Goal: Task Accomplishment & Management: Manage account settings

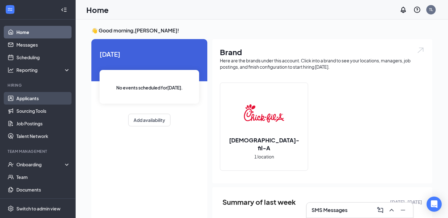
click at [26, 100] on link "Applicants" at bounding box center [43, 98] width 54 height 13
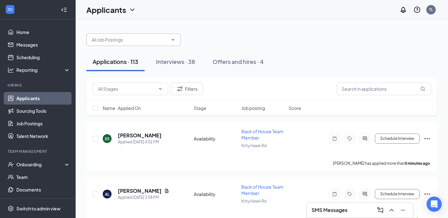
click at [120, 40] on input "text" at bounding box center [130, 39] width 76 height 7
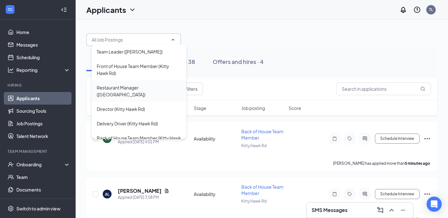
click at [124, 89] on div "Restaurant Manager ([GEOGRAPHIC_DATA])" at bounding box center [139, 91] width 84 height 14
type input "Restaurant Manager ([GEOGRAPHIC_DATA])"
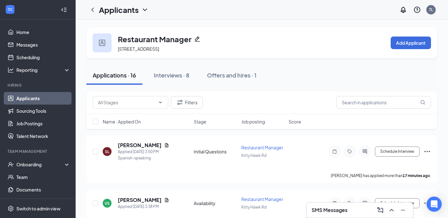
click at [355, 211] on div "SMS Messages" at bounding box center [360, 210] width 96 height 10
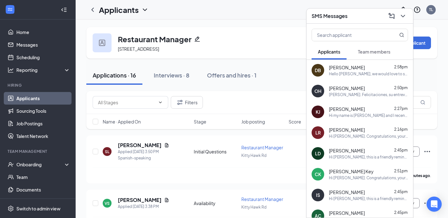
click at [362, 74] on div "Hello [PERSON_NAME], we would love to set up some time to speak with you howeve…" at bounding box center [368, 73] width 79 height 5
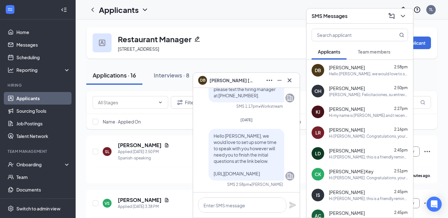
scroll to position [20, 0]
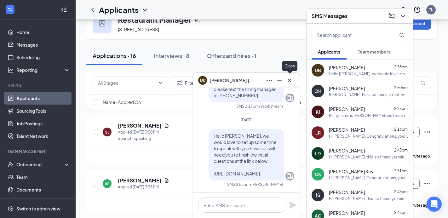
click at [293, 80] on icon "Cross" at bounding box center [290, 81] width 8 height 8
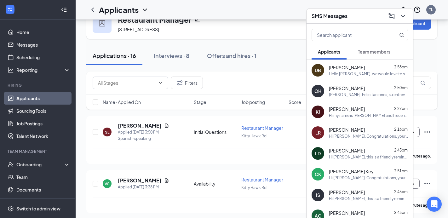
click at [358, 52] on button "Team members" at bounding box center [374, 52] width 45 height 16
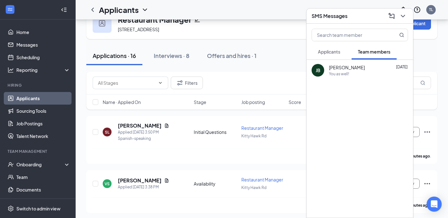
click at [349, 16] on div "SMS Messages" at bounding box center [360, 16] width 96 height 10
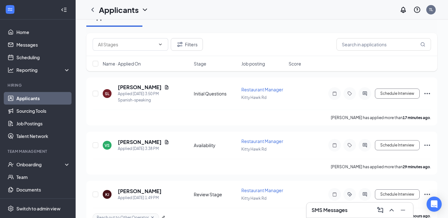
scroll to position [0, 0]
